Goal: Information Seeking & Learning: Learn about a topic

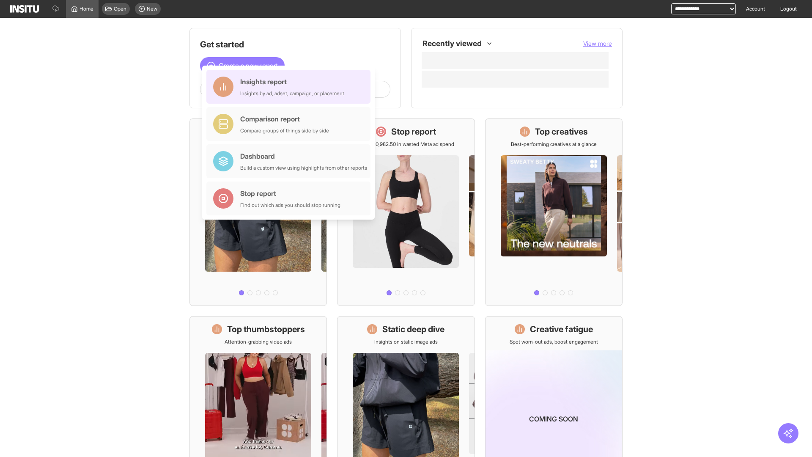
click at [290, 87] on div "Insights report Insights by ad, adset, campaign, or placement" at bounding box center [292, 87] width 104 height 20
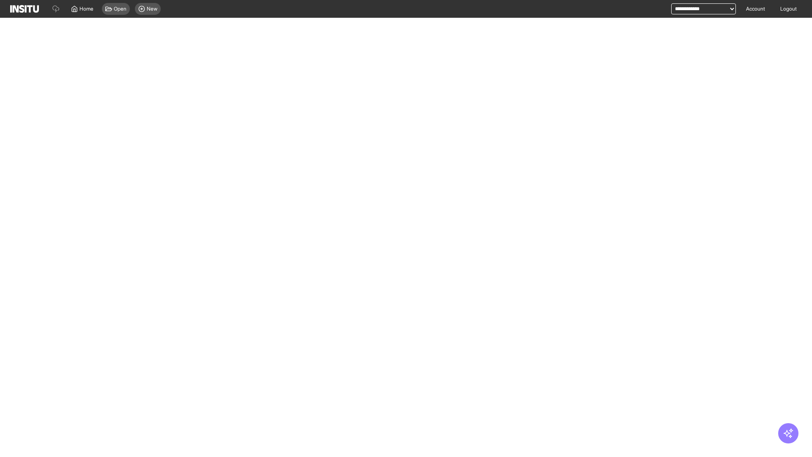
select select "**"
